Goal: Task Accomplishment & Management: Use online tool/utility

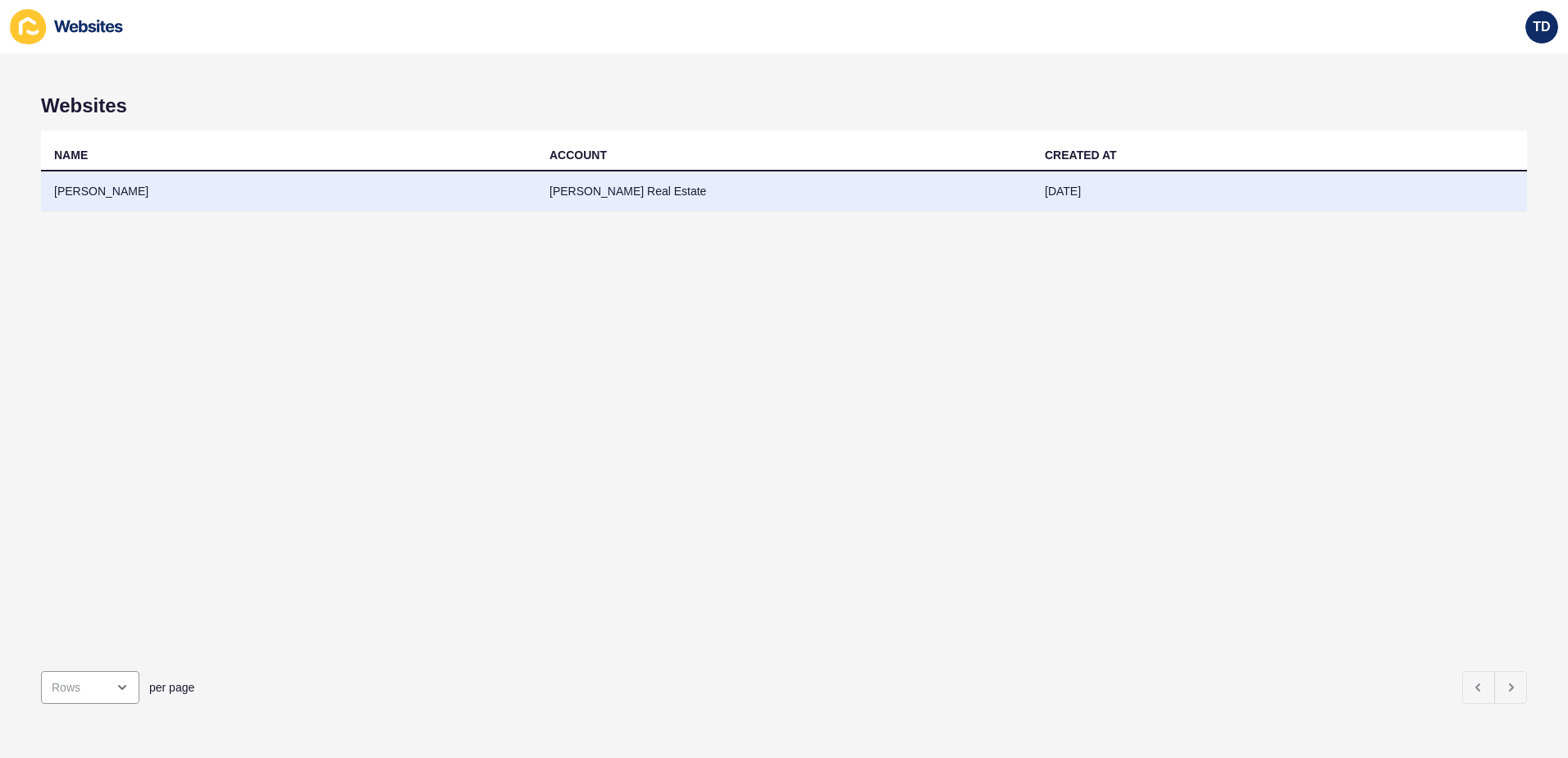
click at [134, 182] on td "[PERSON_NAME]" at bounding box center [288, 192] width 495 height 41
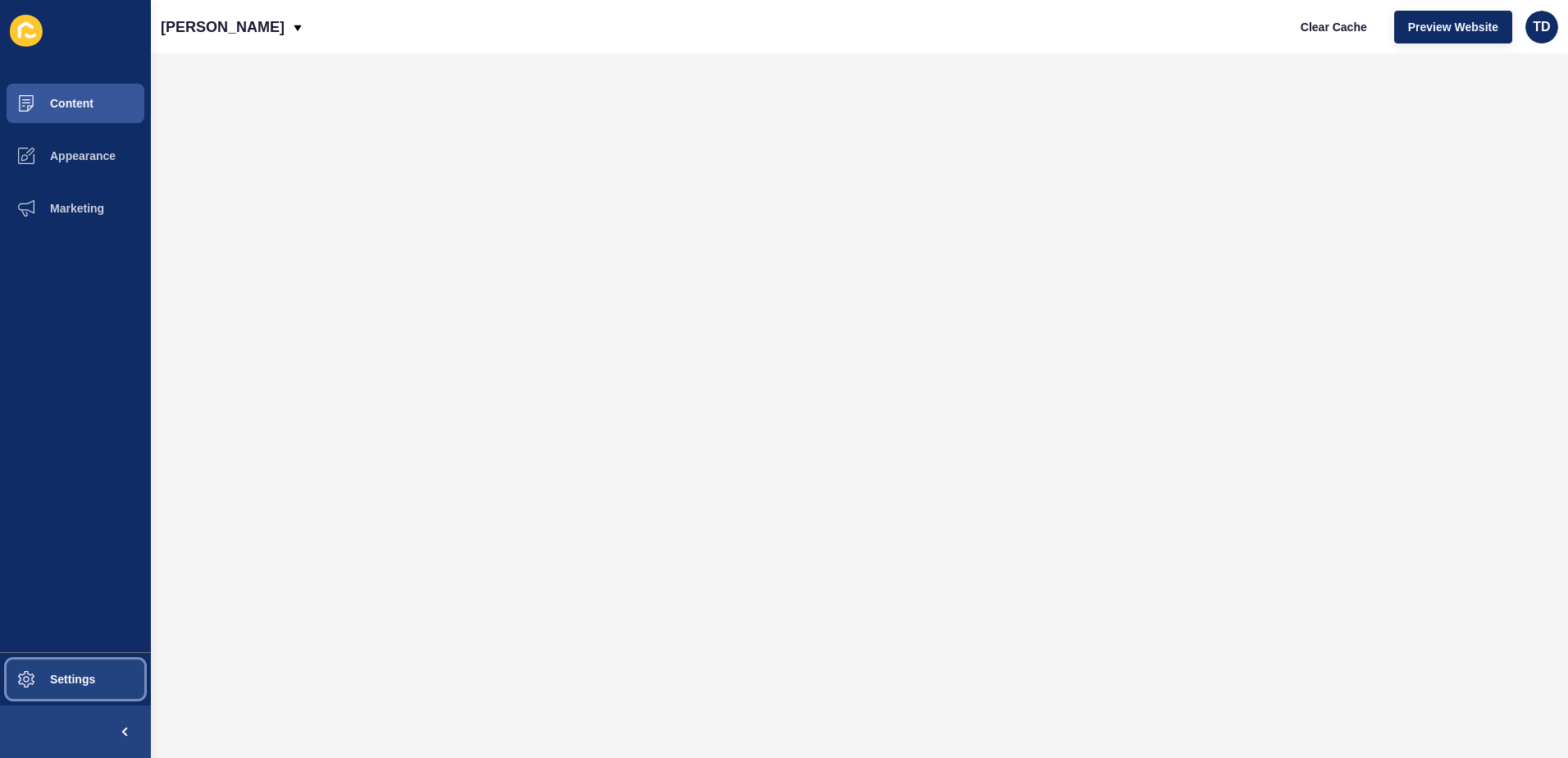
click at [81, 691] on button "Settings" at bounding box center [75, 680] width 151 height 53
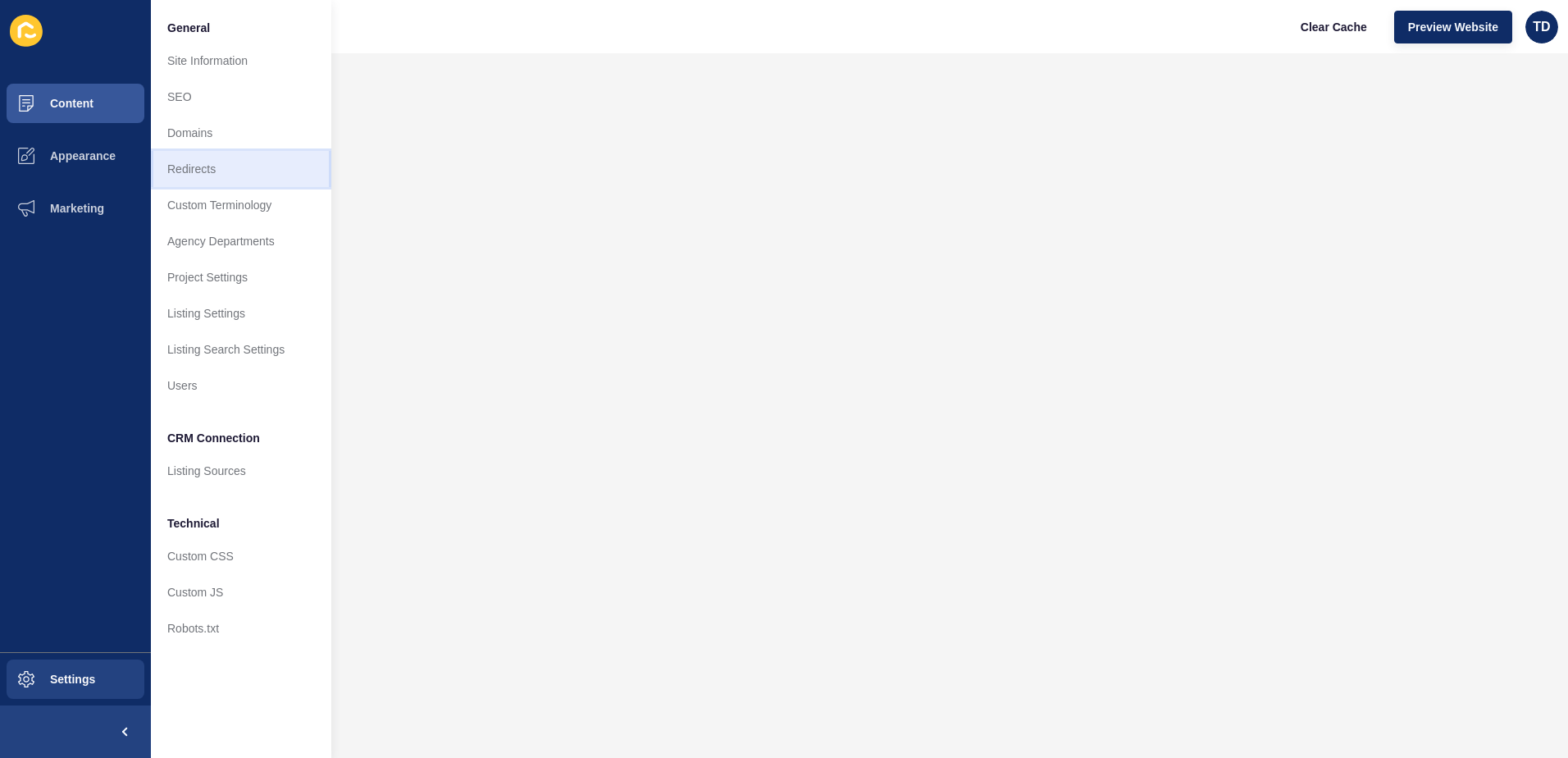
click at [213, 170] on link "Redirects" at bounding box center [241, 169] width 180 height 36
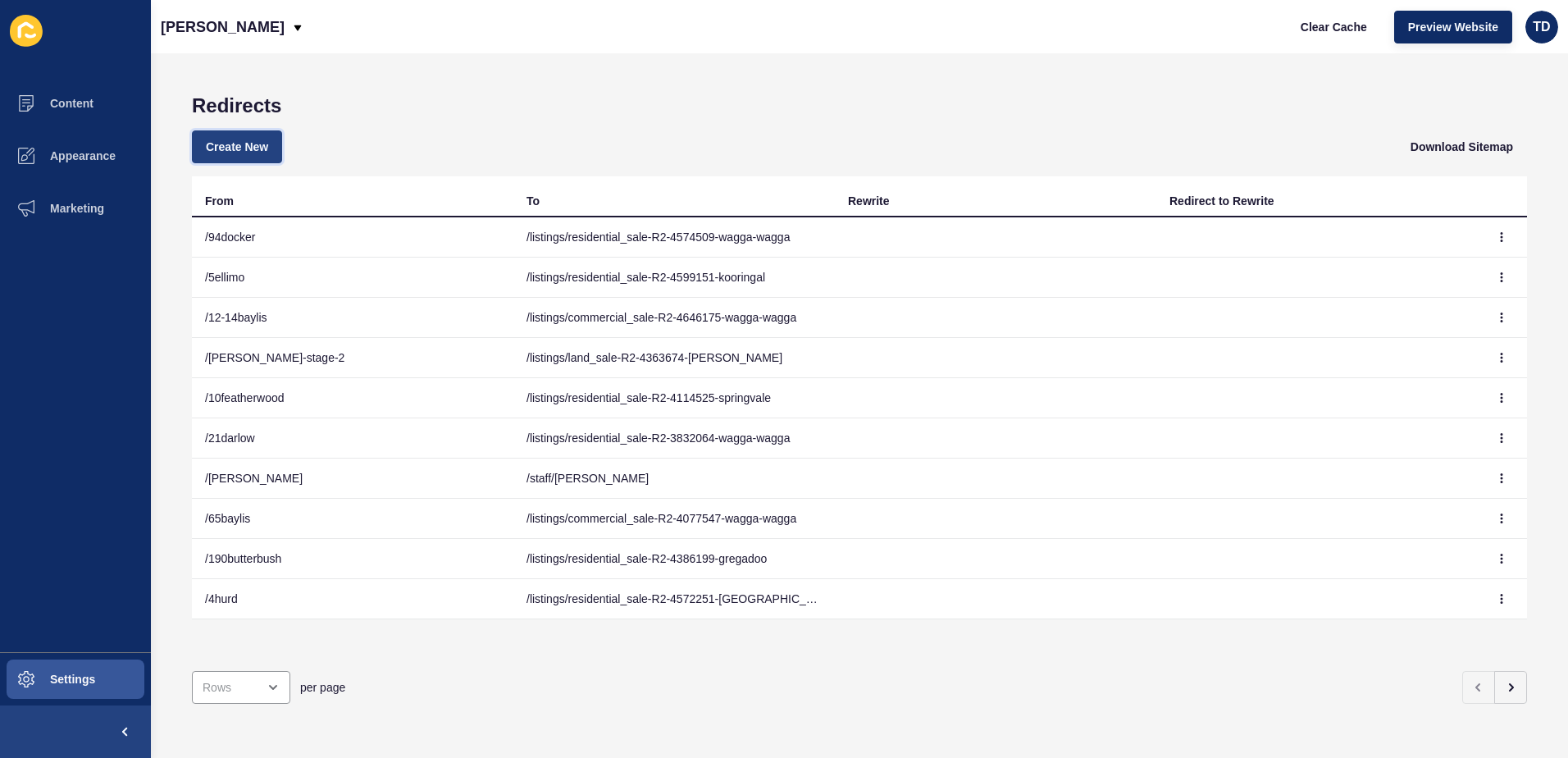
click at [252, 159] on button "Create New" at bounding box center [237, 146] width 91 height 33
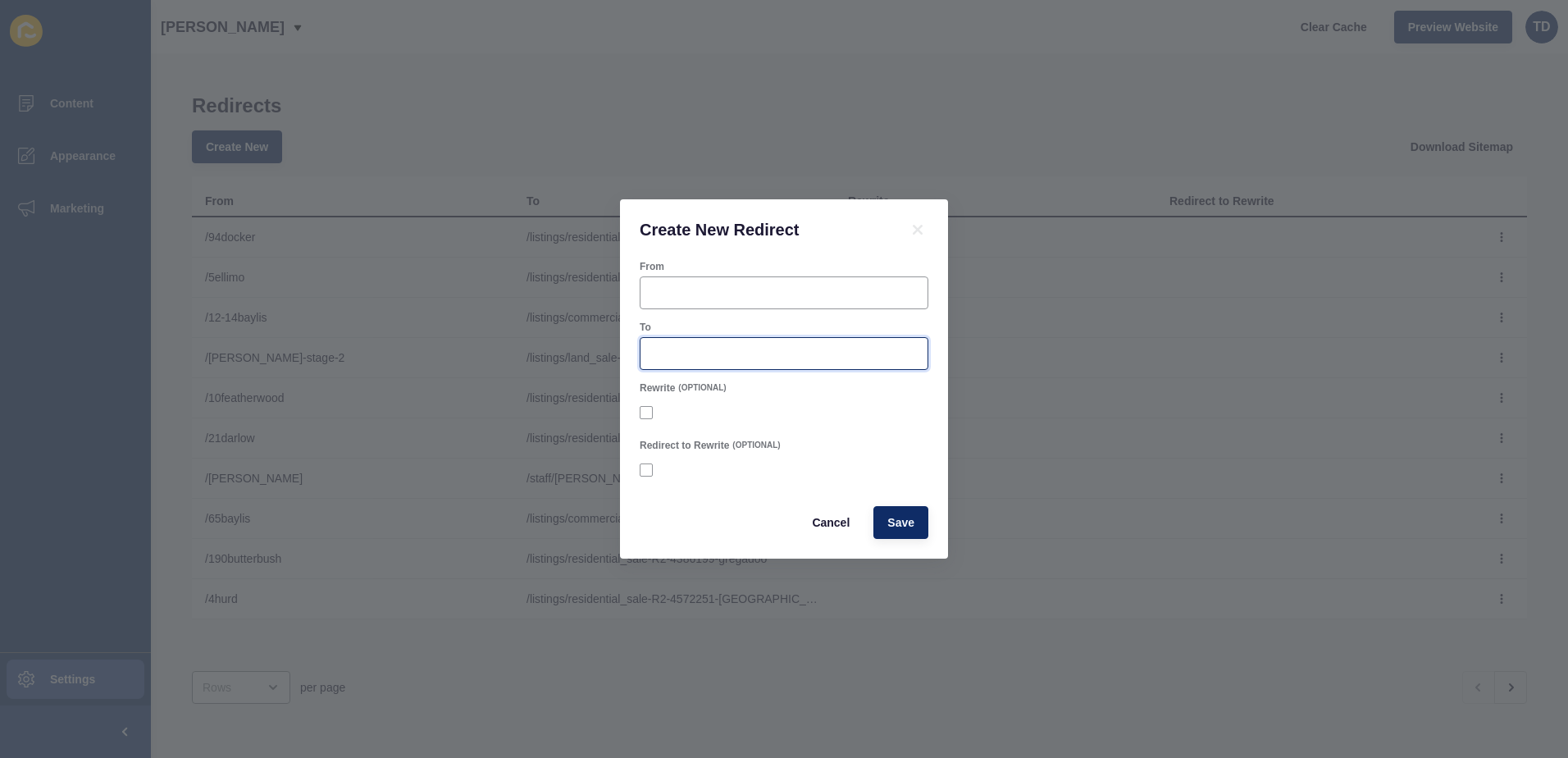
click at [792, 360] on input "To" at bounding box center [783, 353] width 267 height 16
paste input "/listings/land_sale-R2-4460245-uranquinty"
type input "/listings/land_sale-R2-4460245-uranquinty"
click at [765, 289] on input "From" at bounding box center [783, 293] width 267 height 16
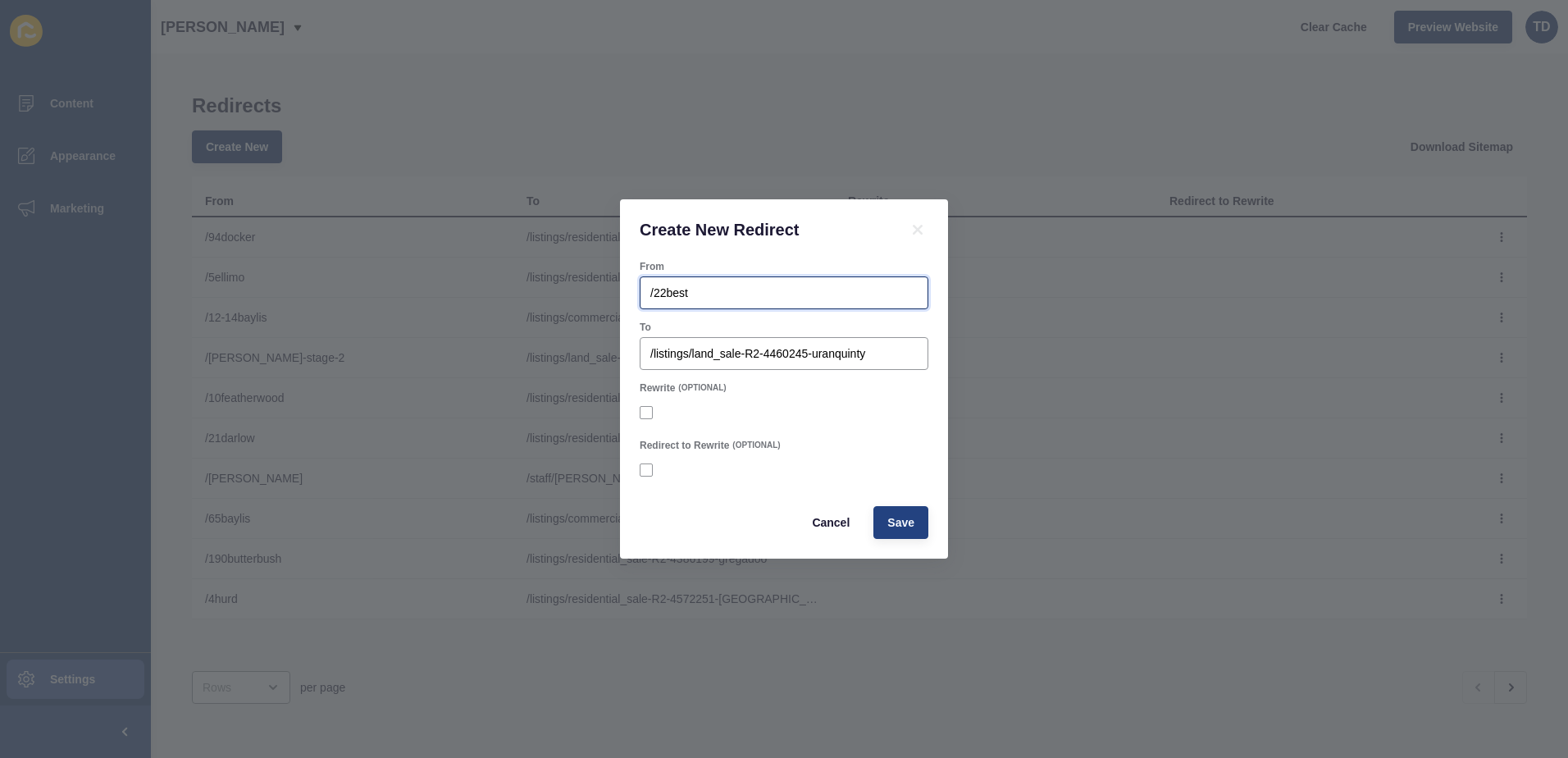
type input "/22best"
click at [910, 517] on span "Save" at bounding box center [900, 522] width 27 height 16
